Goal: Information Seeking & Learning: Learn about a topic

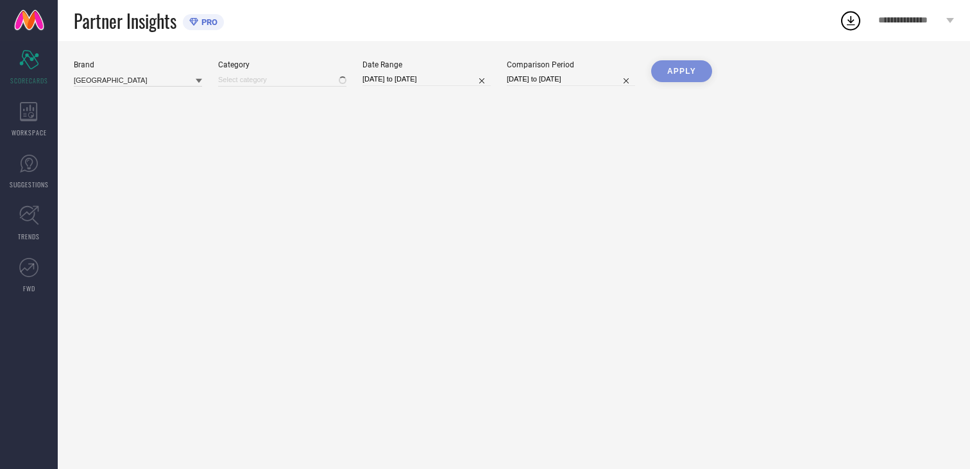
type input "All"
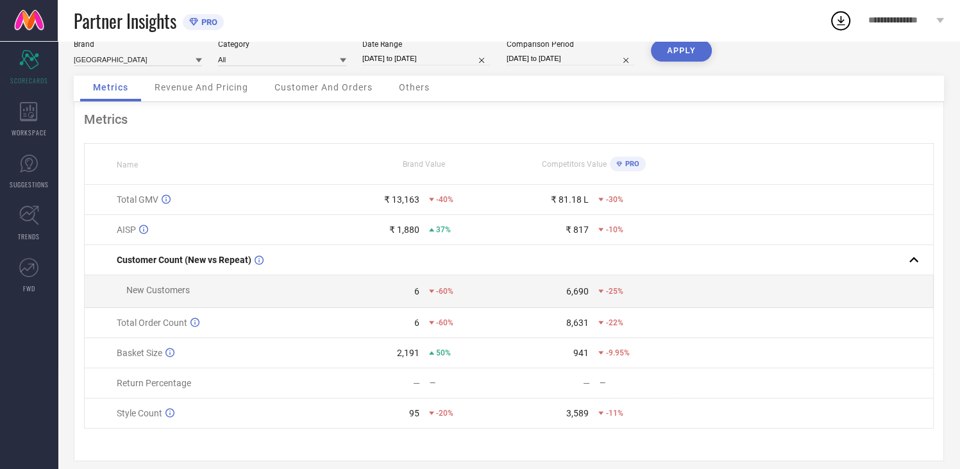
scroll to position [36, 0]
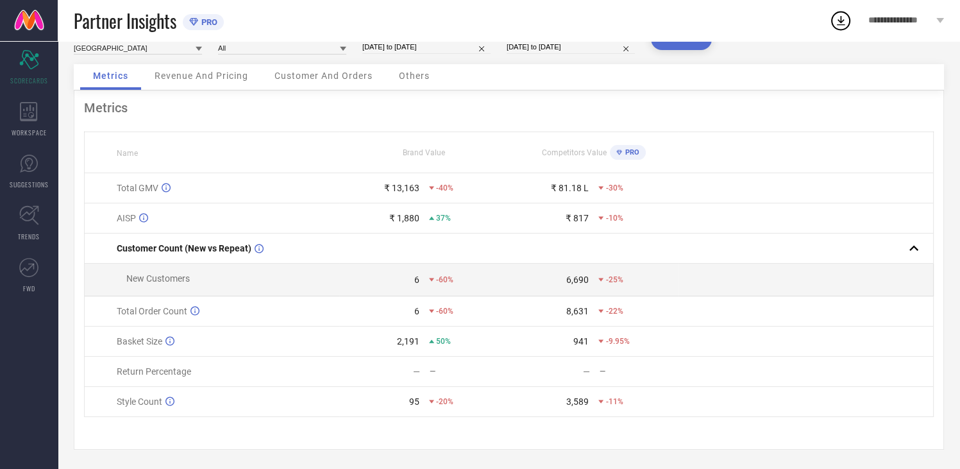
click at [224, 73] on span "Revenue And Pricing" at bounding box center [202, 76] width 94 height 10
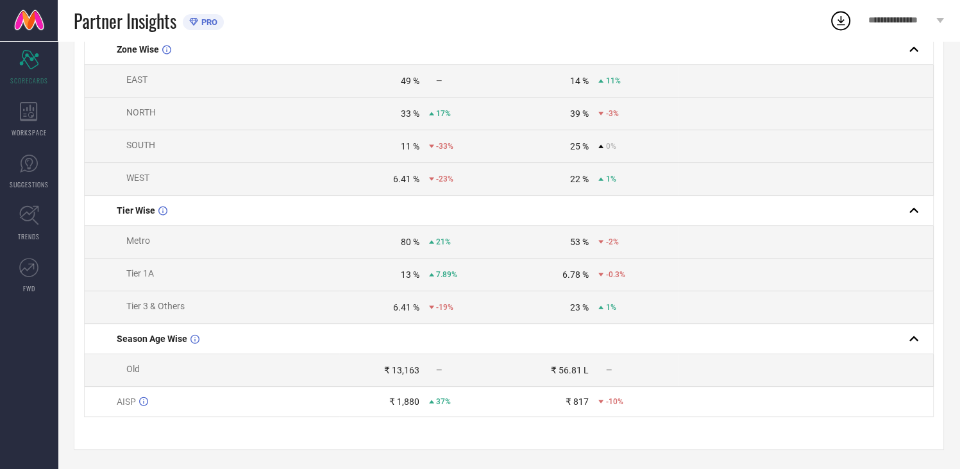
scroll to position [0, 0]
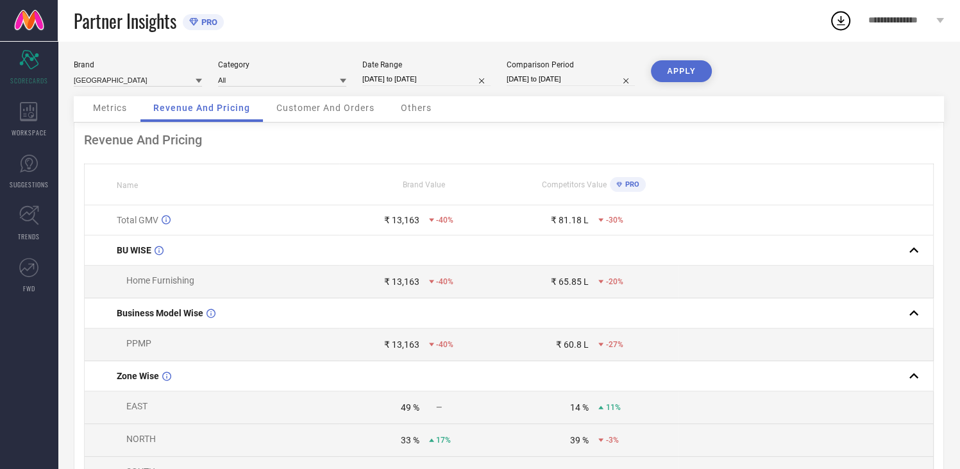
click at [331, 106] on span "Customer And Orders" at bounding box center [325, 108] width 98 height 10
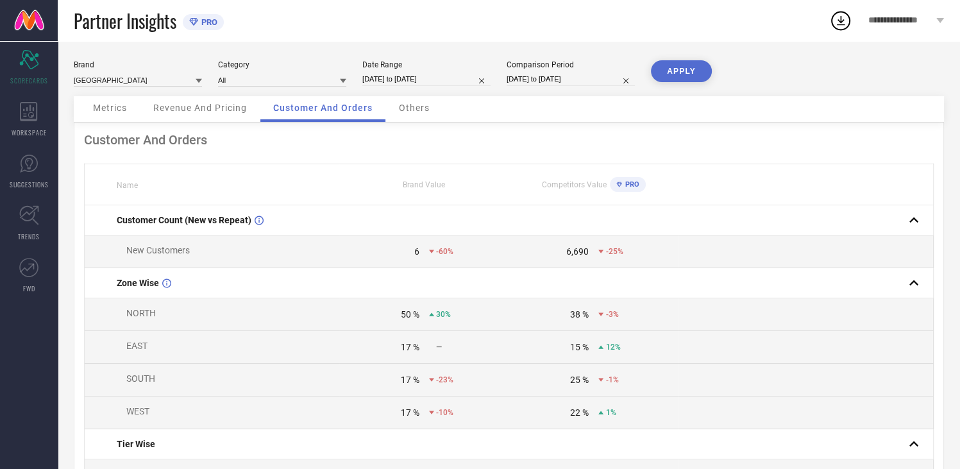
click at [414, 120] on div "Others" at bounding box center [414, 109] width 56 height 26
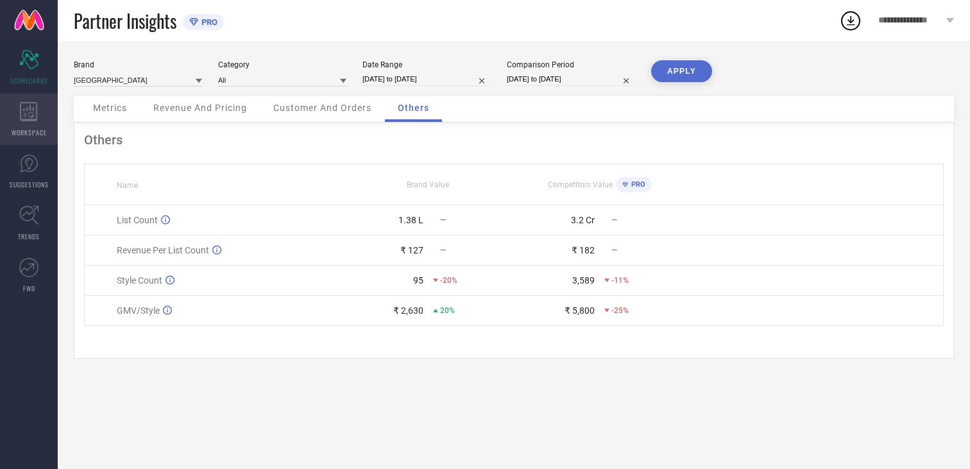
click at [23, 121] on div "WORKSPACE" at bounding box center [29, 119] width 58 height 51
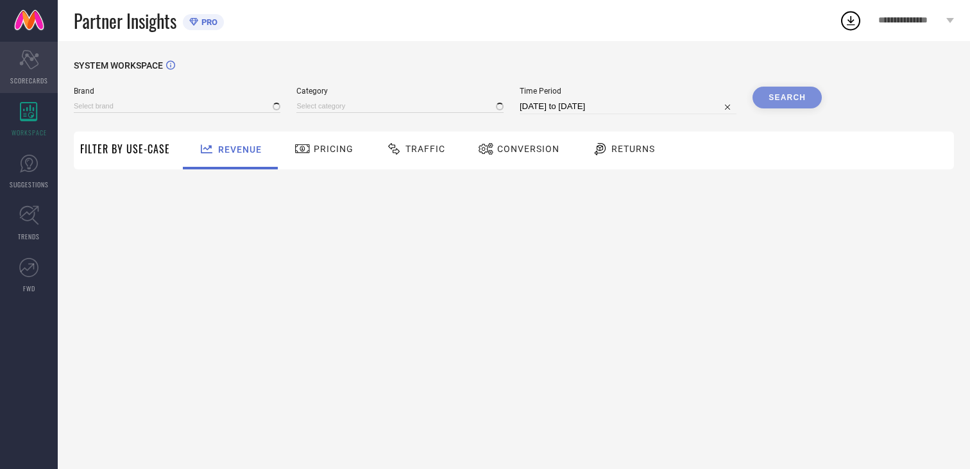
type input "[GEOGRAPHIC_DATA]"
type input "All"
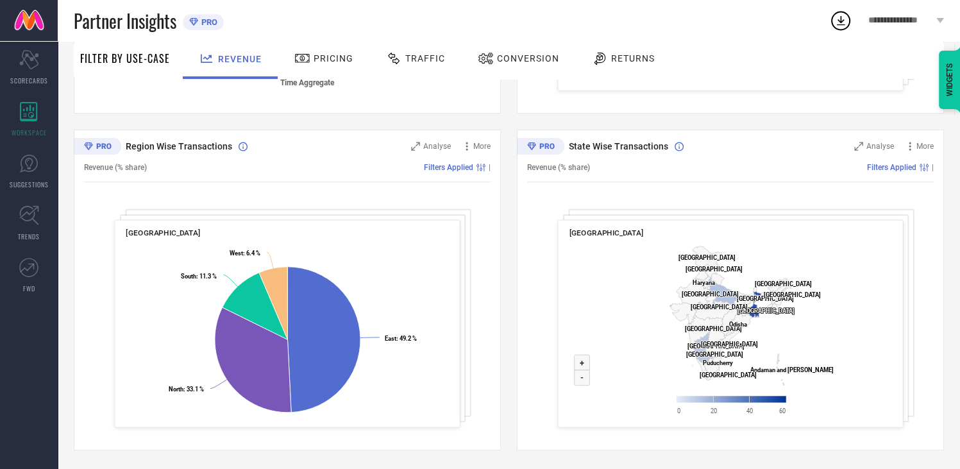
scroll to position [428, 0]
click at [334, 63] on span "Pricing" at bounding box center [334, 58] width 40 height 10
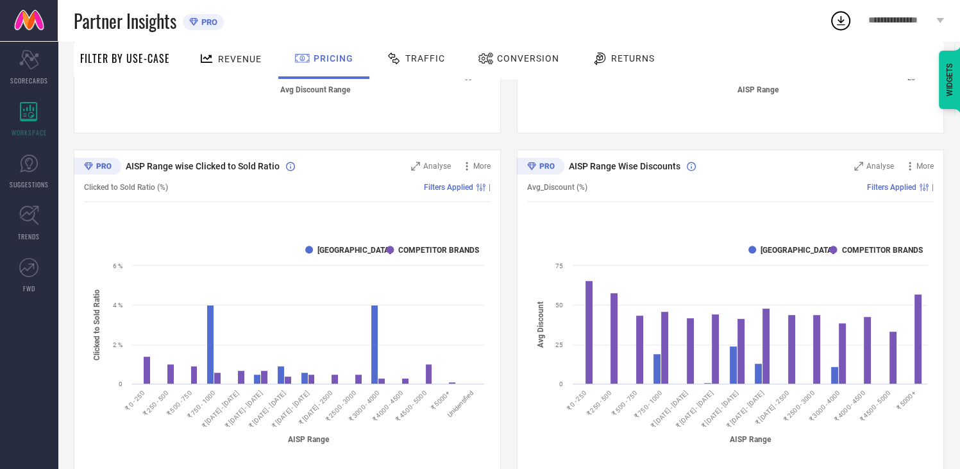
scroll to position [409, 0]
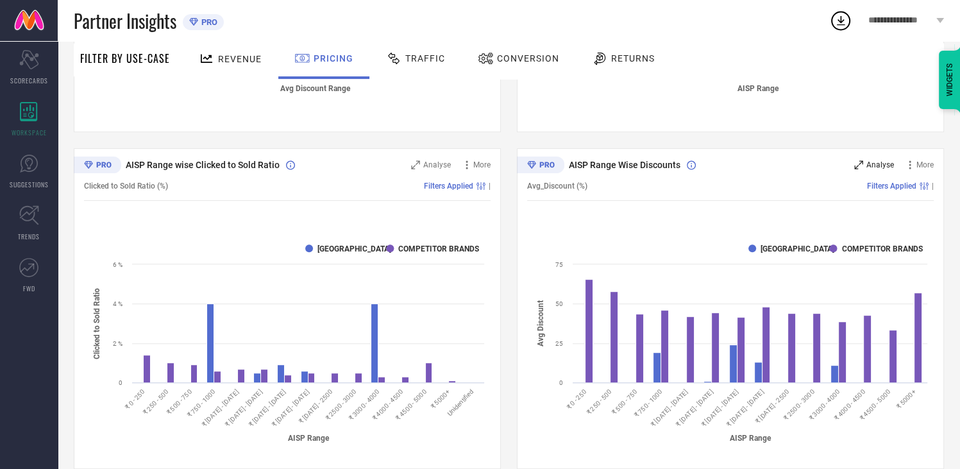
click at [876, 163] on span "Analyse" at bounding box center [881, 164] width 28 height 9
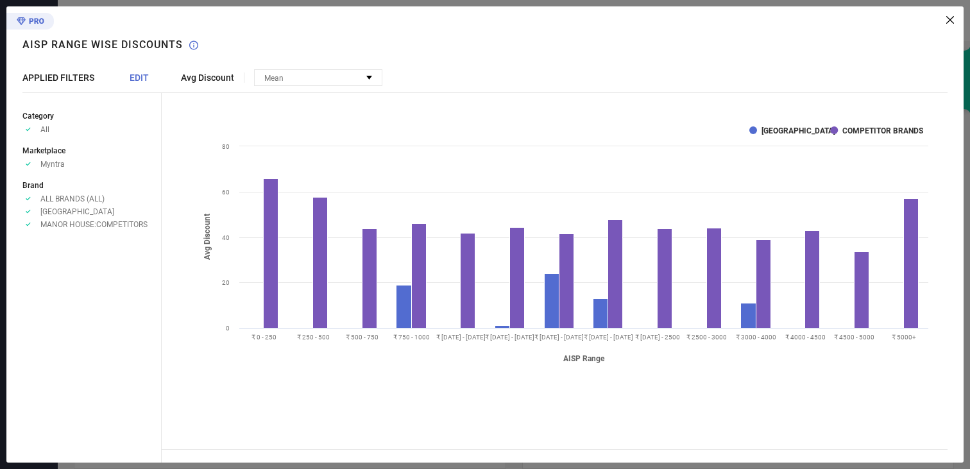
click at [947, 17] on icon at bounding box center [950, 20] width 8 height 8
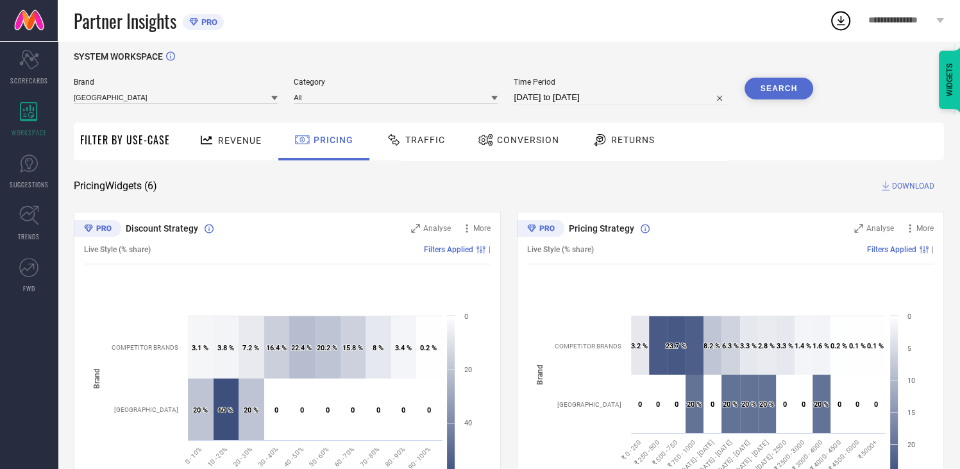
scroll to position [8, 0]
click at [432, 141] on span "Traffic" at bounding box center [425, 140] width 40 height 10
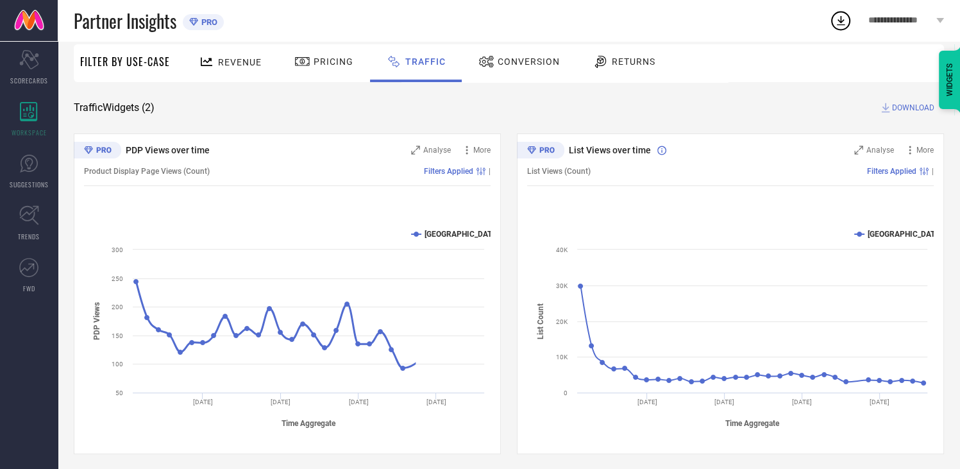
scroll to position [92, 0]
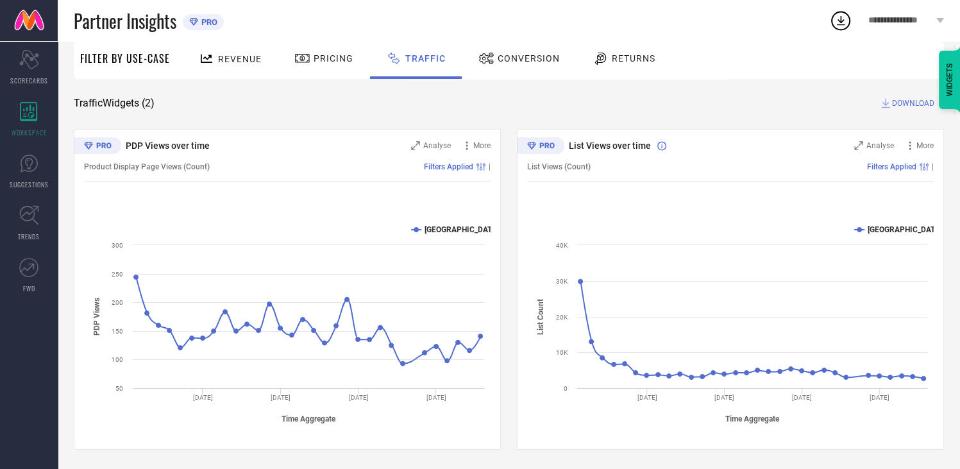
click at [526, 51] on div "Conversion" at bounding box center [519, 58] width 88 height 22
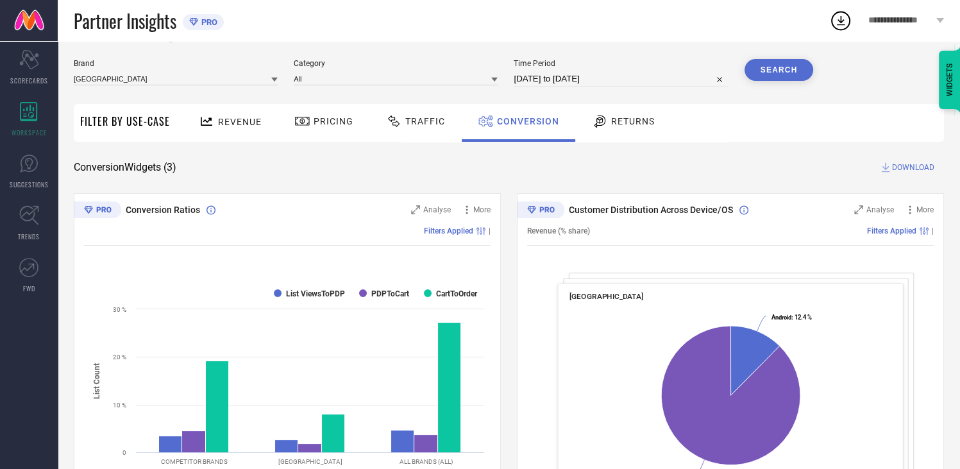
scroll to position [0, 0]
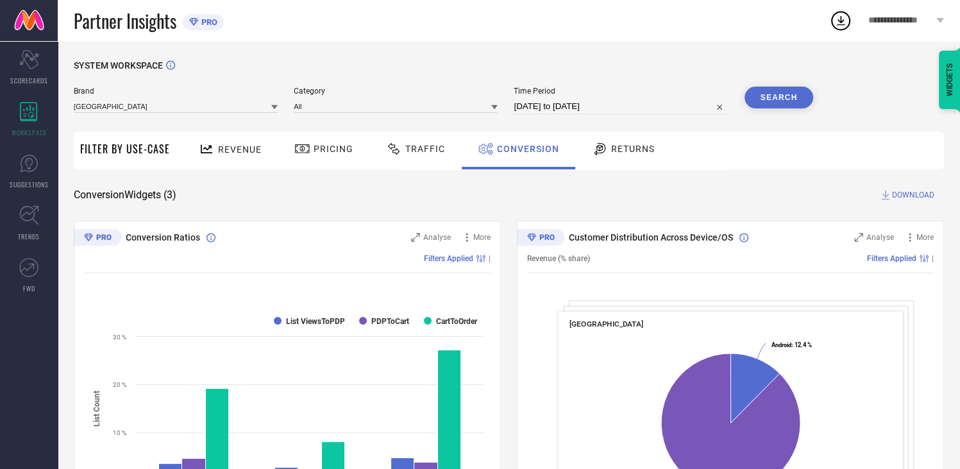
click at [227, 148] on span "Revenue" at bounding box center [240, 149] width 44 height 10
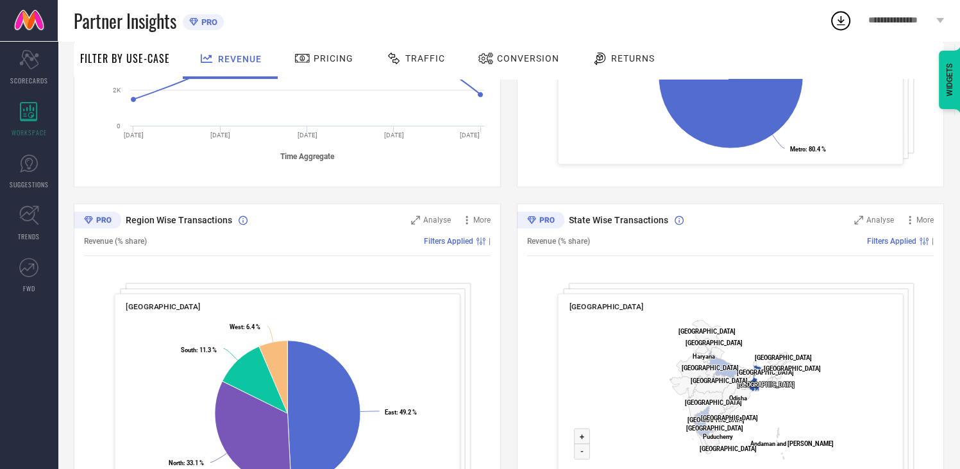
scroll to position [428, 0]
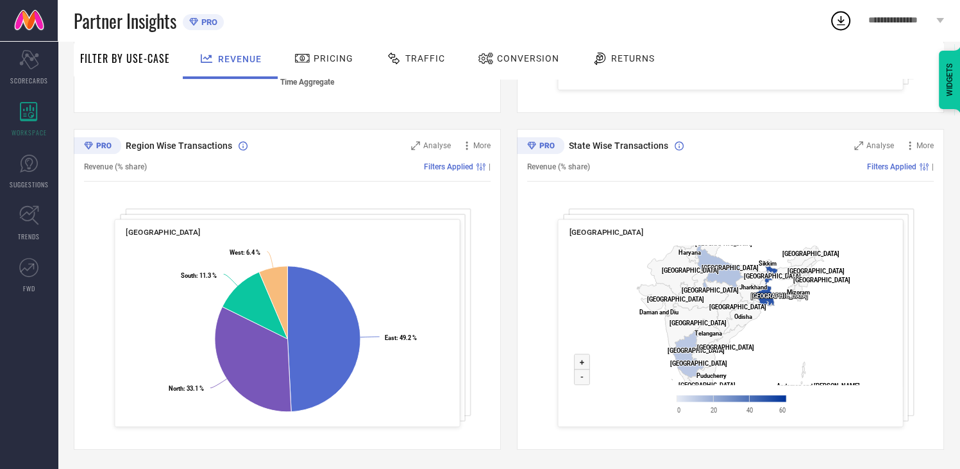
click at [342, 49] on div "Pricing" at bounding box center [323, 58] width 65 height 22
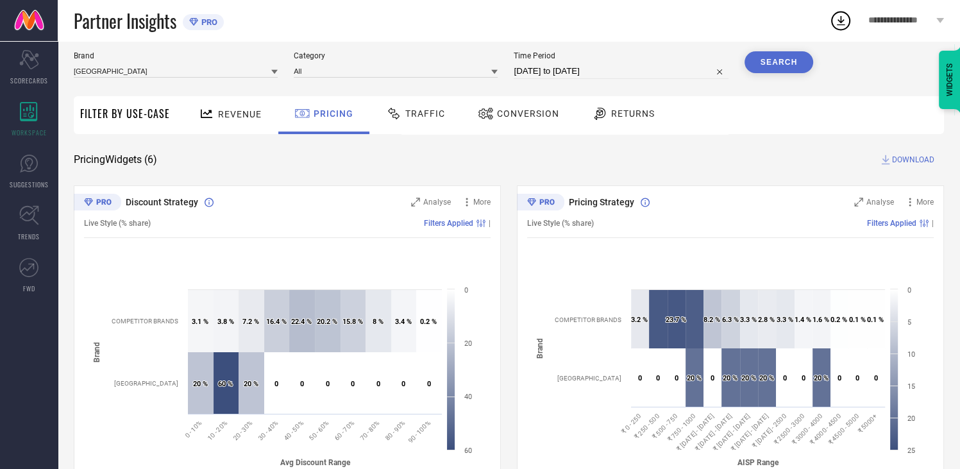
scroll to position [35, 0]
click at [216, 133] on div "Revenue" at bounding box center [230, 116] width 95 height 38
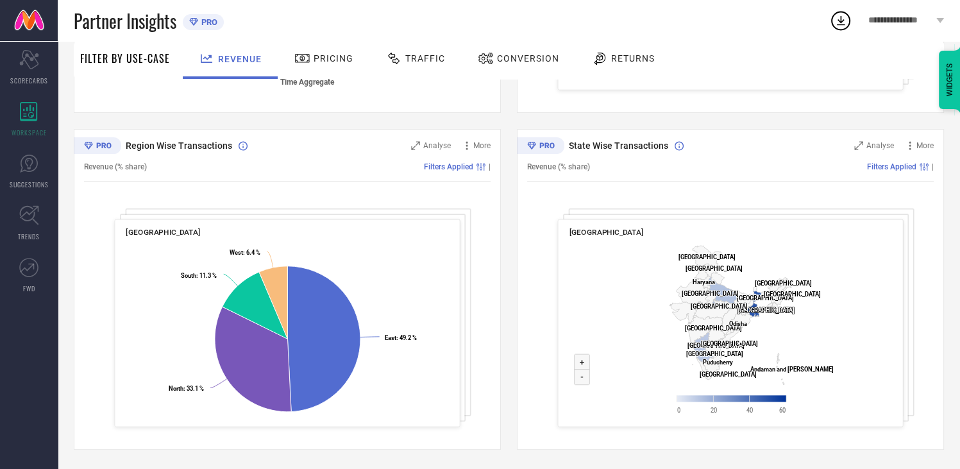
scroll to position [428, 0]
click at [310, 74] on div "Pricing" at bounding box center [323, 60] width 91 height 38
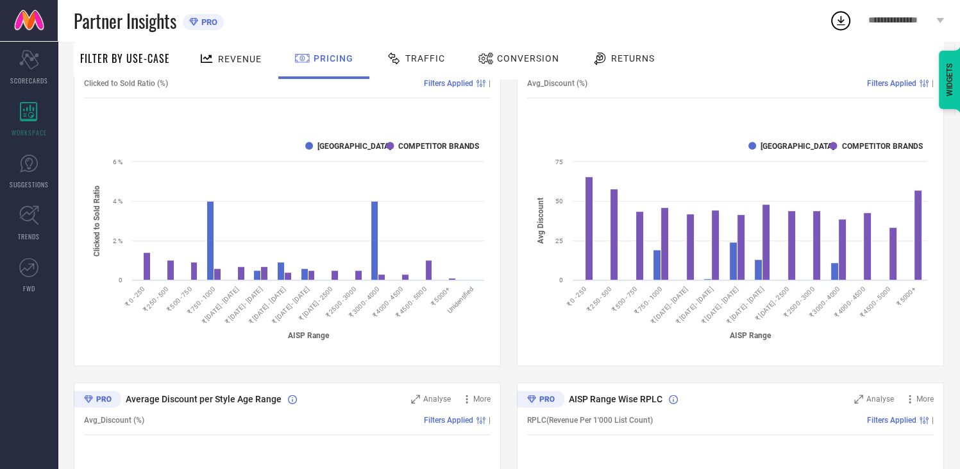
scroll to position [513, 0]
click at [423, 56] on span "Traffic" at bounding box center [425, 58] width 40 height 10
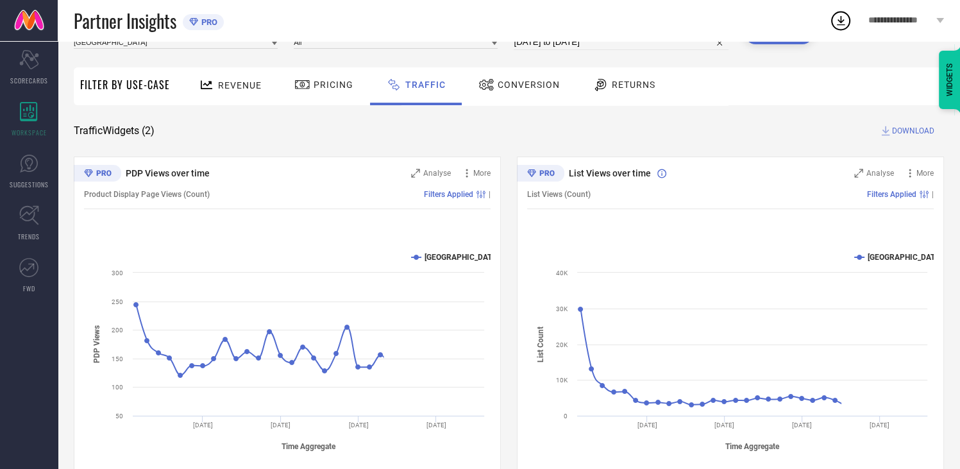
scroll to position [92, 0]
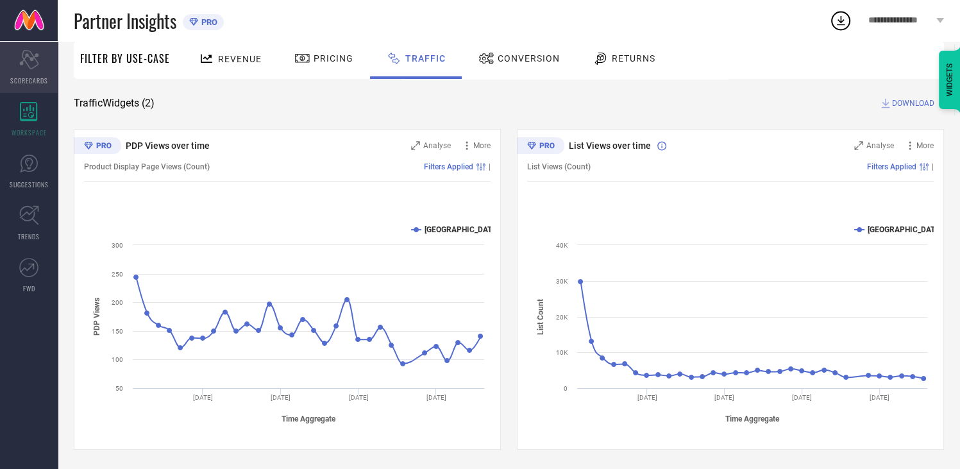
click at [28, 65] on icon at bounding box center [28, 59] width 19 height 19
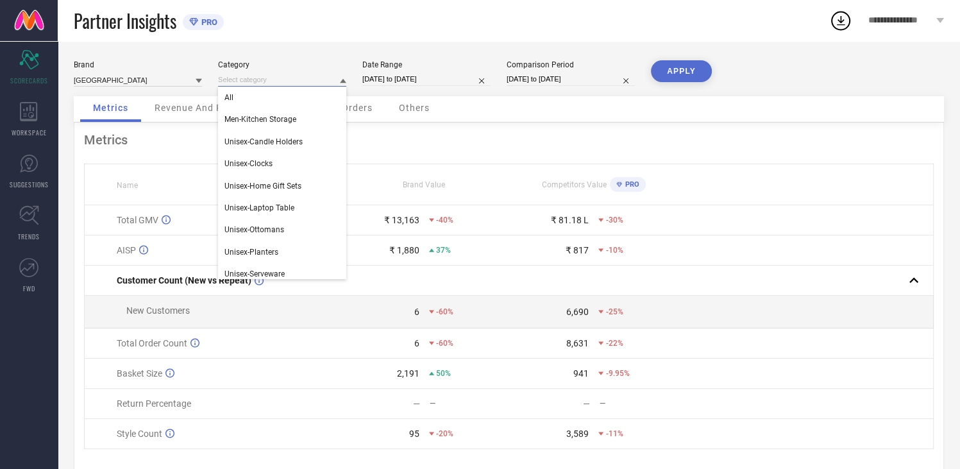
click at [301, 80] on input at bounding box center [282, 79] width 128 height 13
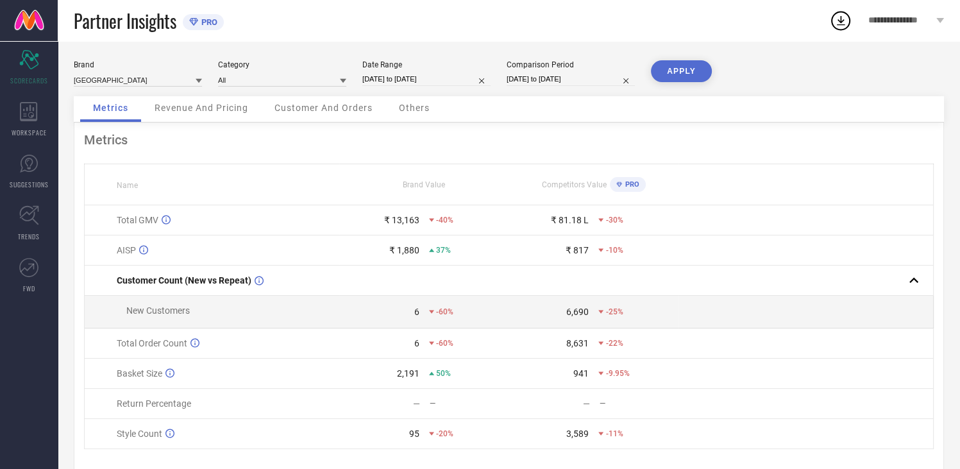
click at [191, 117] on div "Revenue And Pricing" at bounding box center [201, 109] width 119 height 26
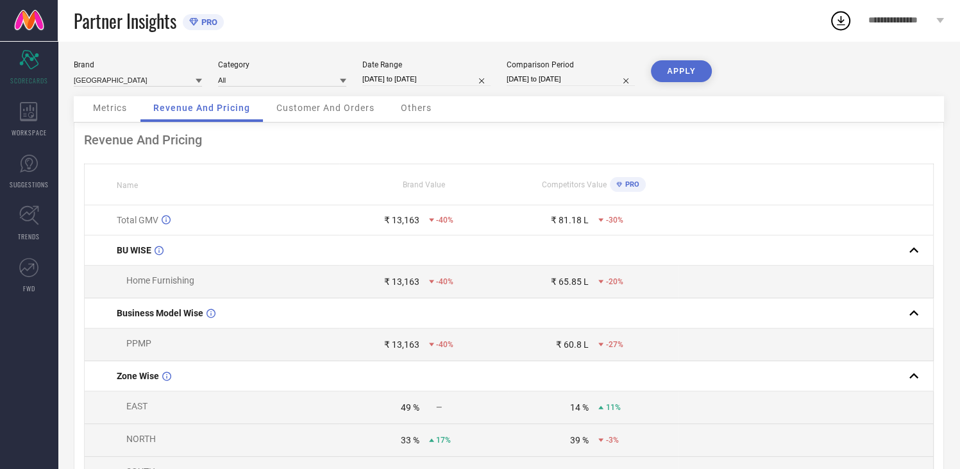
click at [331, 105] on span "Customer And Orders" at bounding box center [325, 108] width 98 height 10
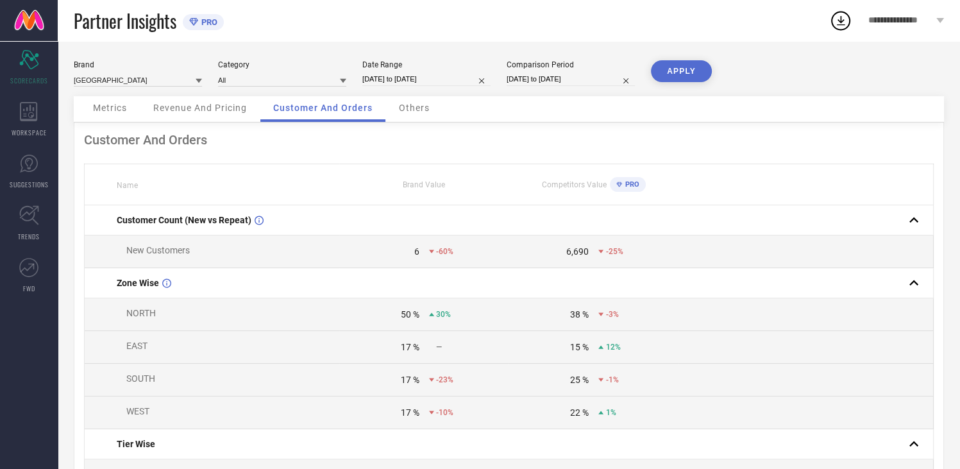
click at [35, 19] on link at bounding box center [29, 20] width 58 height 41
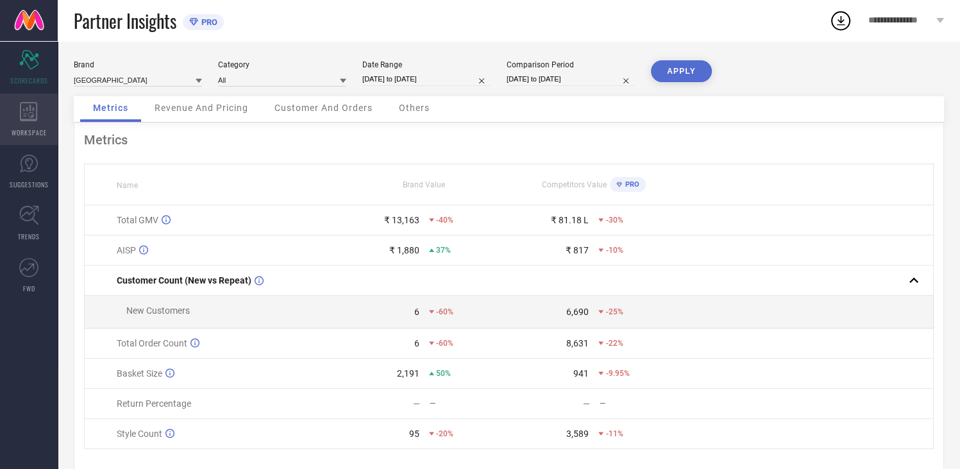
click at [24, 110] on icon at bounding box center [29, 111] width 18 height 19
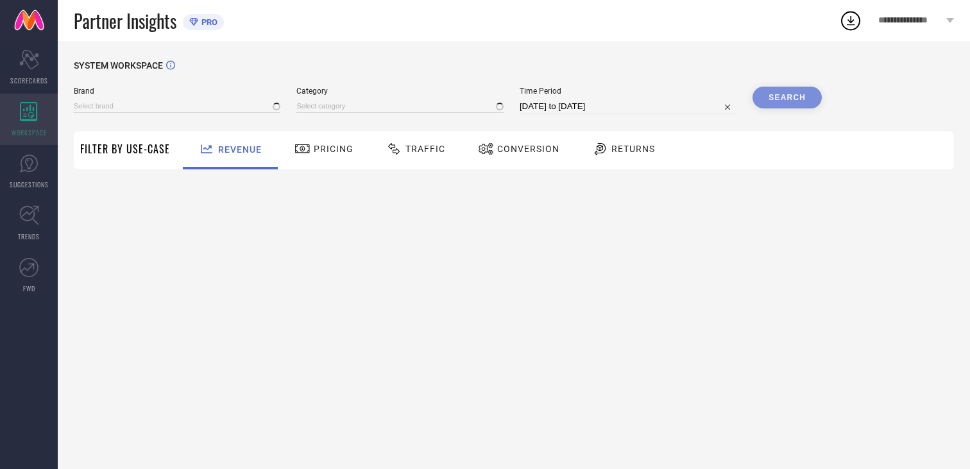
type input "[GEOGRAPHIC_DATA]"
type input "All"
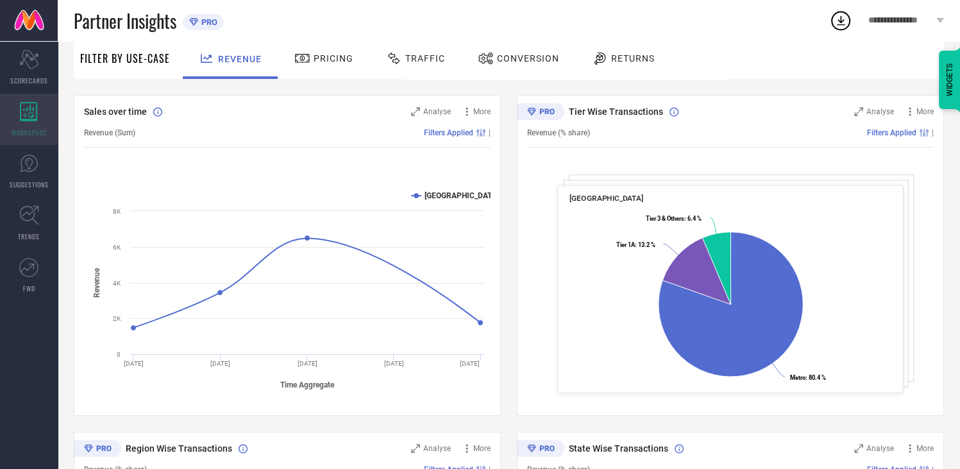
scroll to position [126, 0]
click at [18, 118] on div "WORKSPACE" at bounding box center [29, 119] width 58 height 51
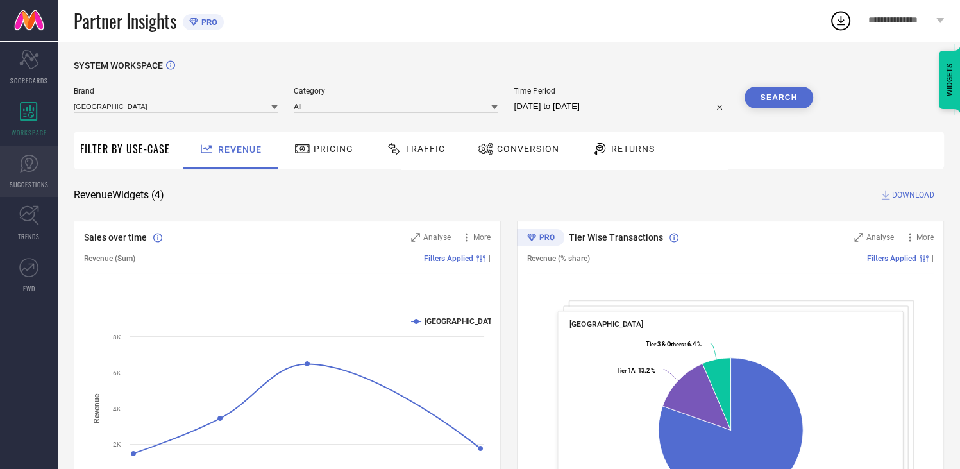
click at [22, 165] on icon at bounding box center [28, 163] width 19 height 19
